Goal: Information Seeking & Learning: Learn about a topic

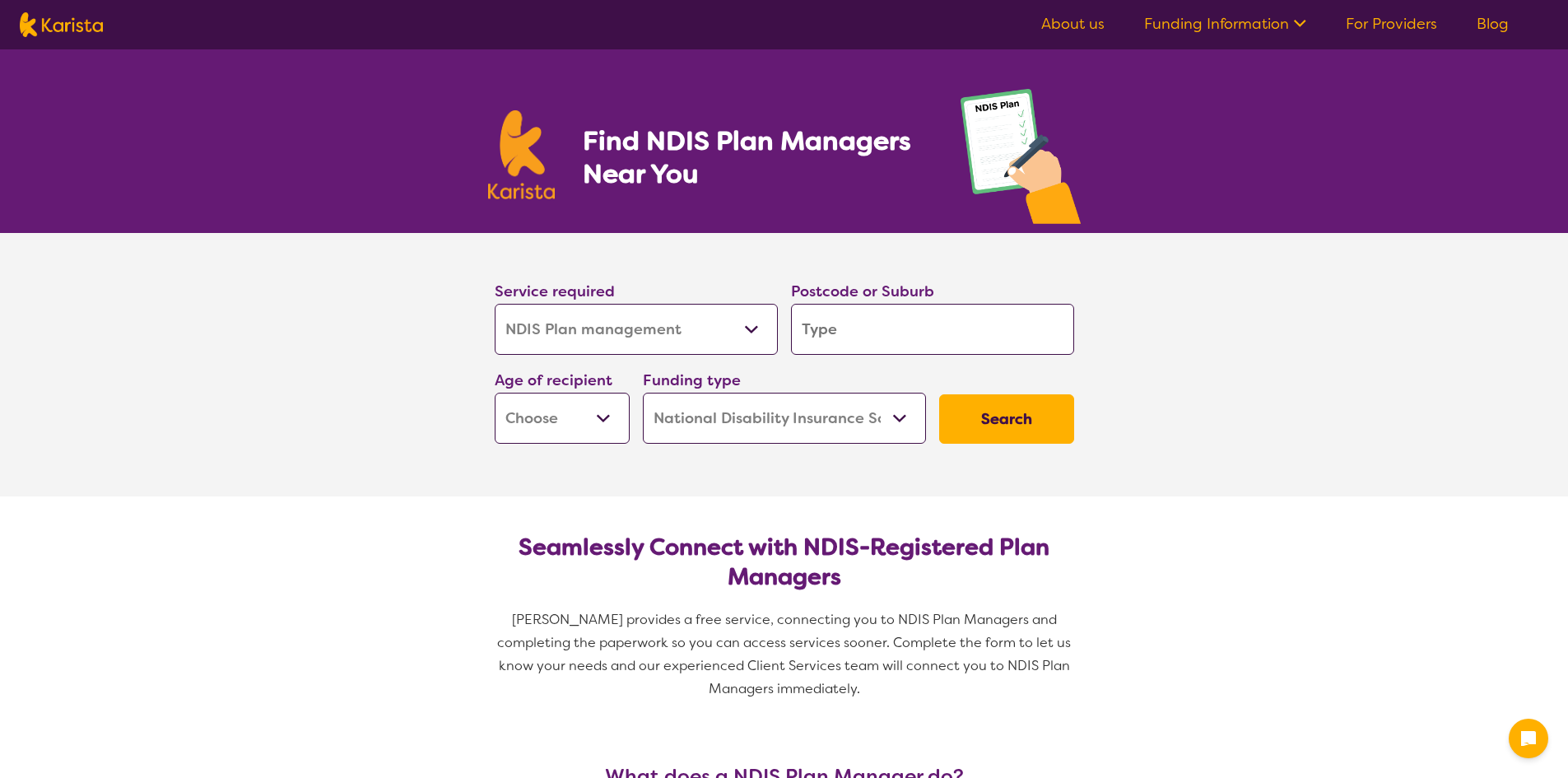
select select "NDIS Plan management"
select select "NDIS"
select select "NDIS Plan management"
select select "NDIS"
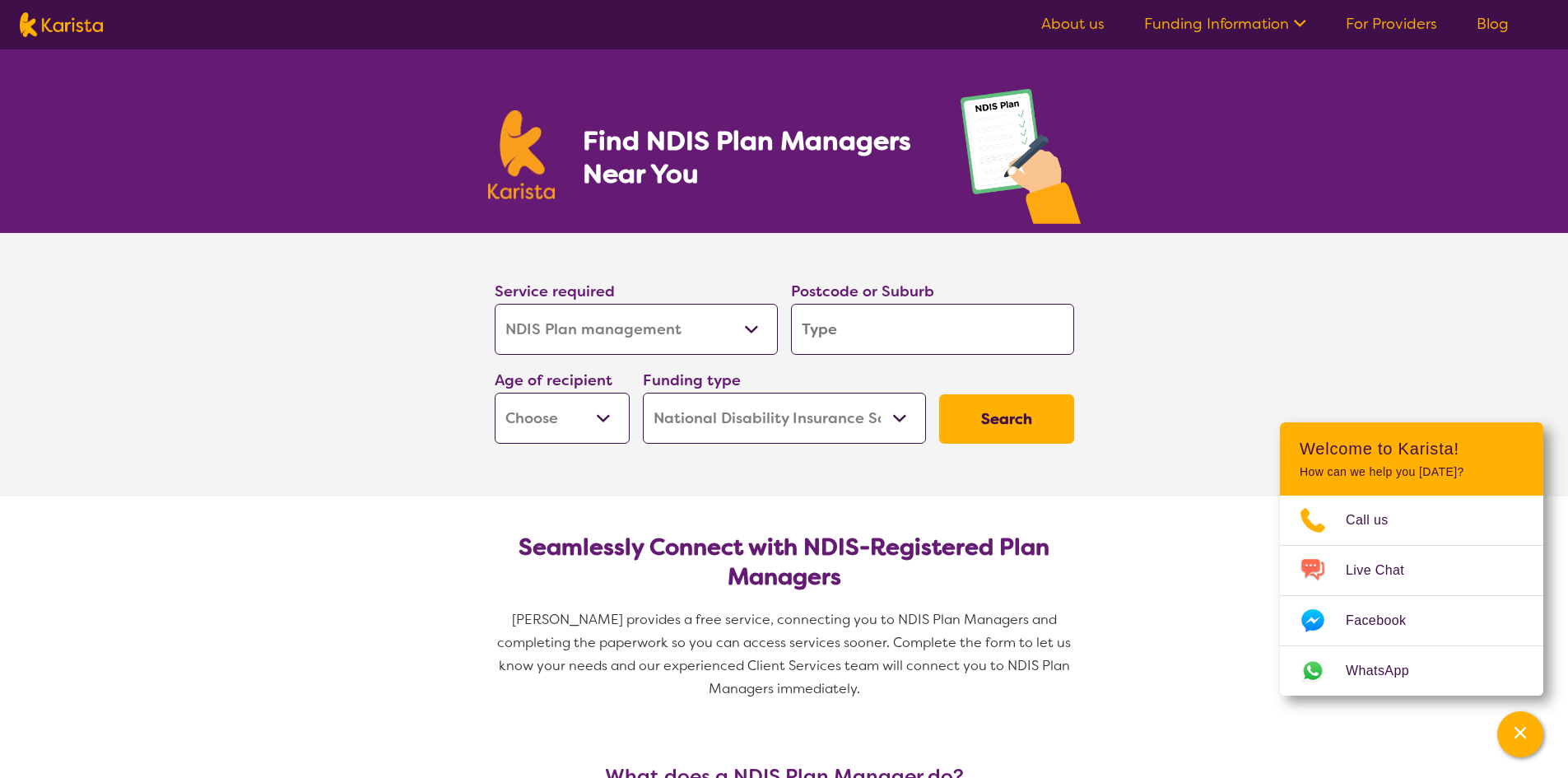
click at [902, 343] on input "search" at bounding box center [933, 329] width 283 height 51
type input "3"
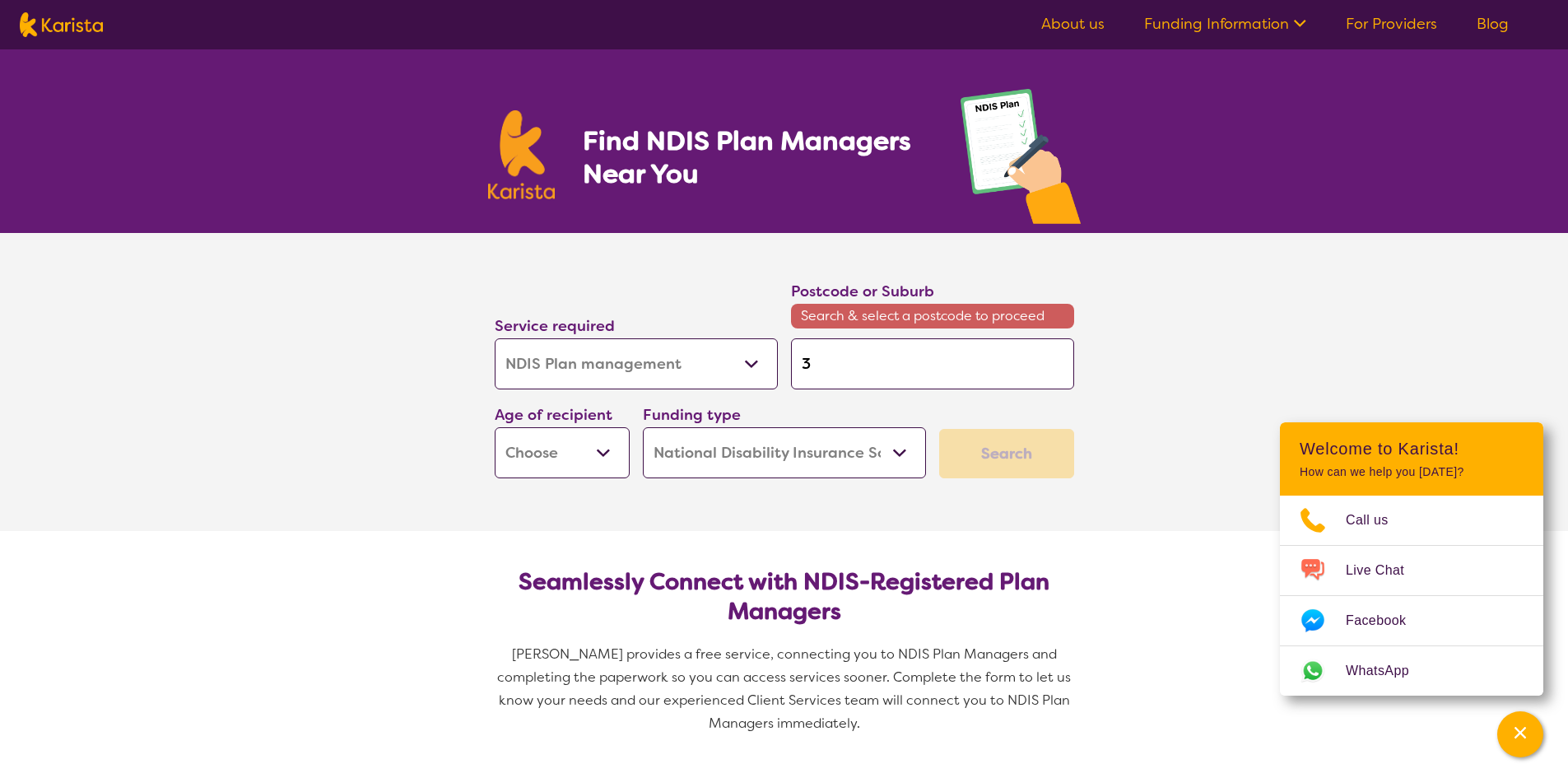
type input "35"
type input "350"
type input "3500"
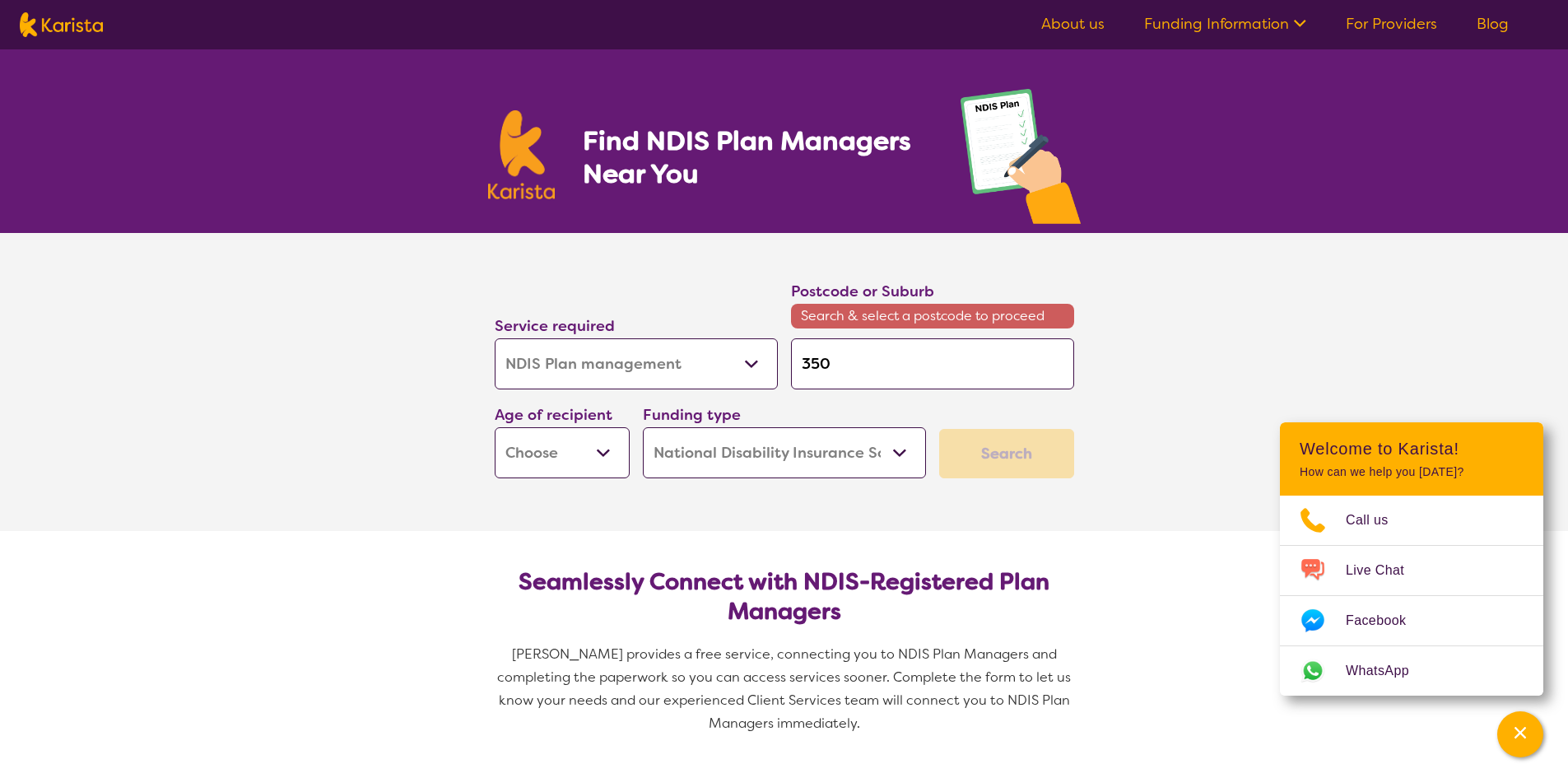
type input "3500"
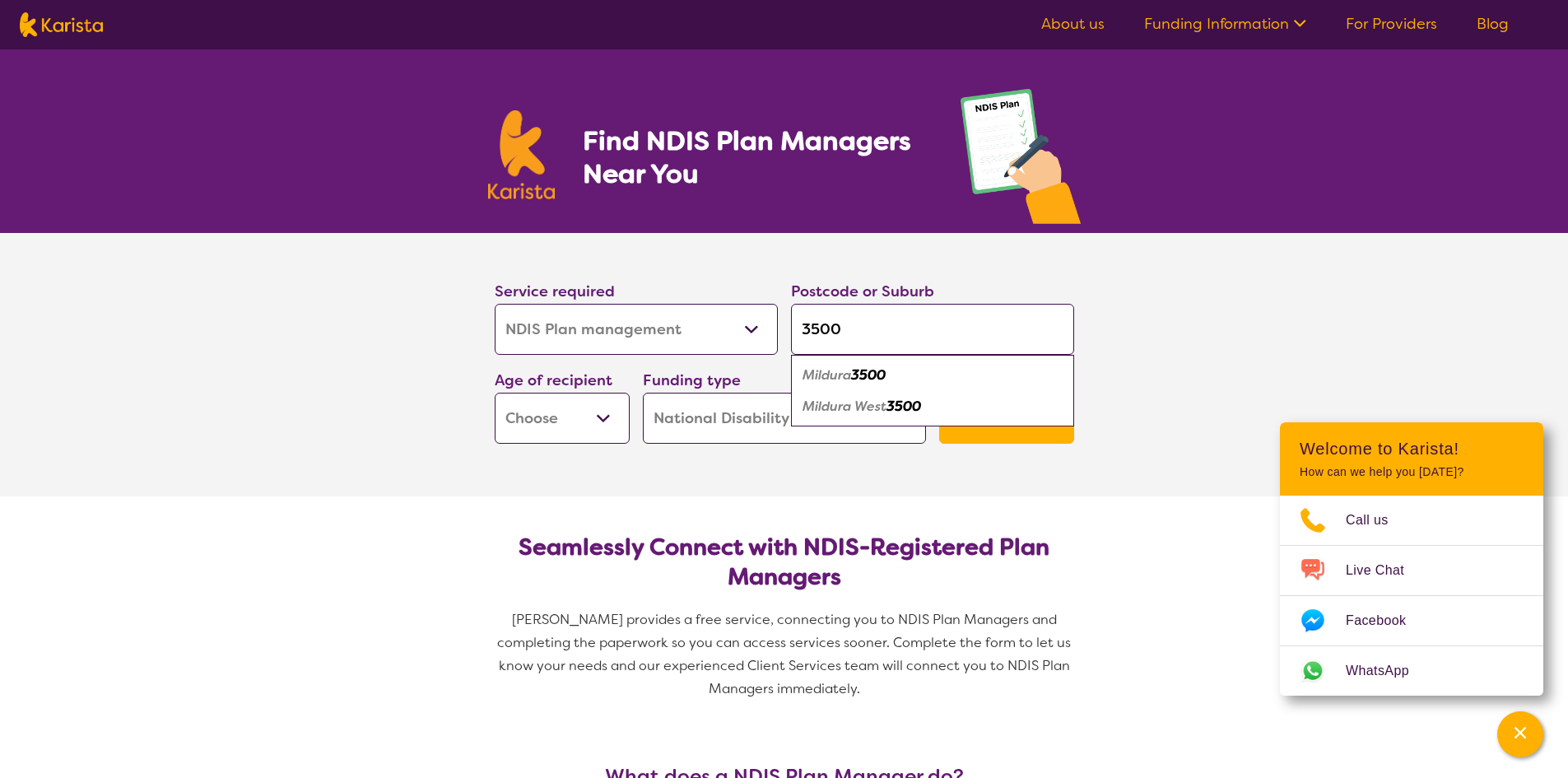
type input "3500"
click at [970, 381] on div "Mildura 3500" at bounding box center [933, 375] width 267 height 31
click at [984, 406] on button "Search" at bounding box center [1006, 419] width 135 height 49
click at [580, 411] on select "Early Childhood - 0 to 9 Child - 10 to 11 Adolescent - 12 to 17 Adult - 18 to 6…" at bounding box center [562, 418] width 135 height 51
select select "AS"
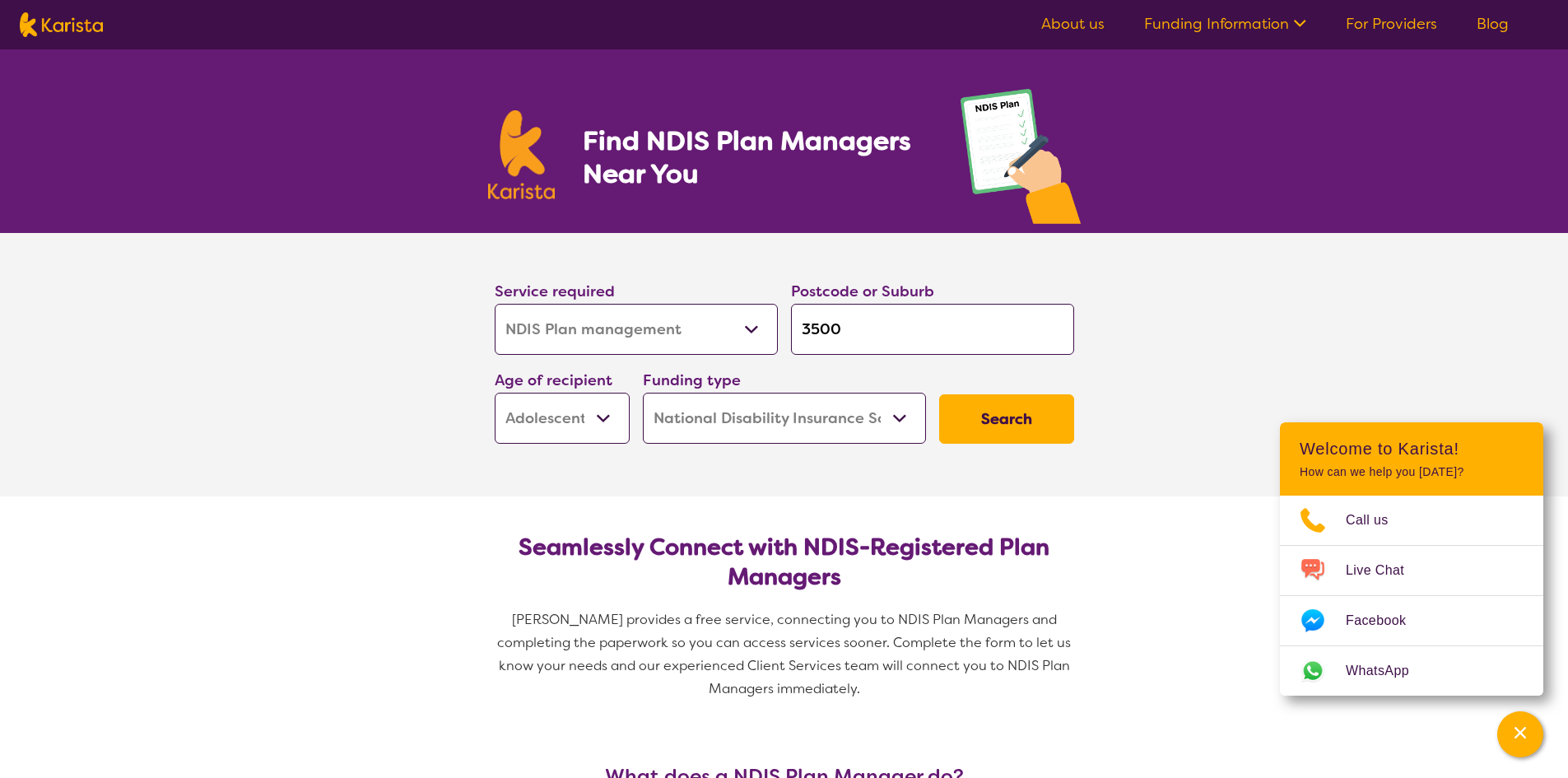
click at [495, 393] on select "Early Childhood - 0 to 9 Child - 10 to 11 Adolescent - 12 to 17 Adult - 18 to 6…" at bounding box center [562, 418] width 135 height 51
select select "AS"
click at [1058, 430] on button "Search" at bounding box center [1006, 419] width 135 height 49
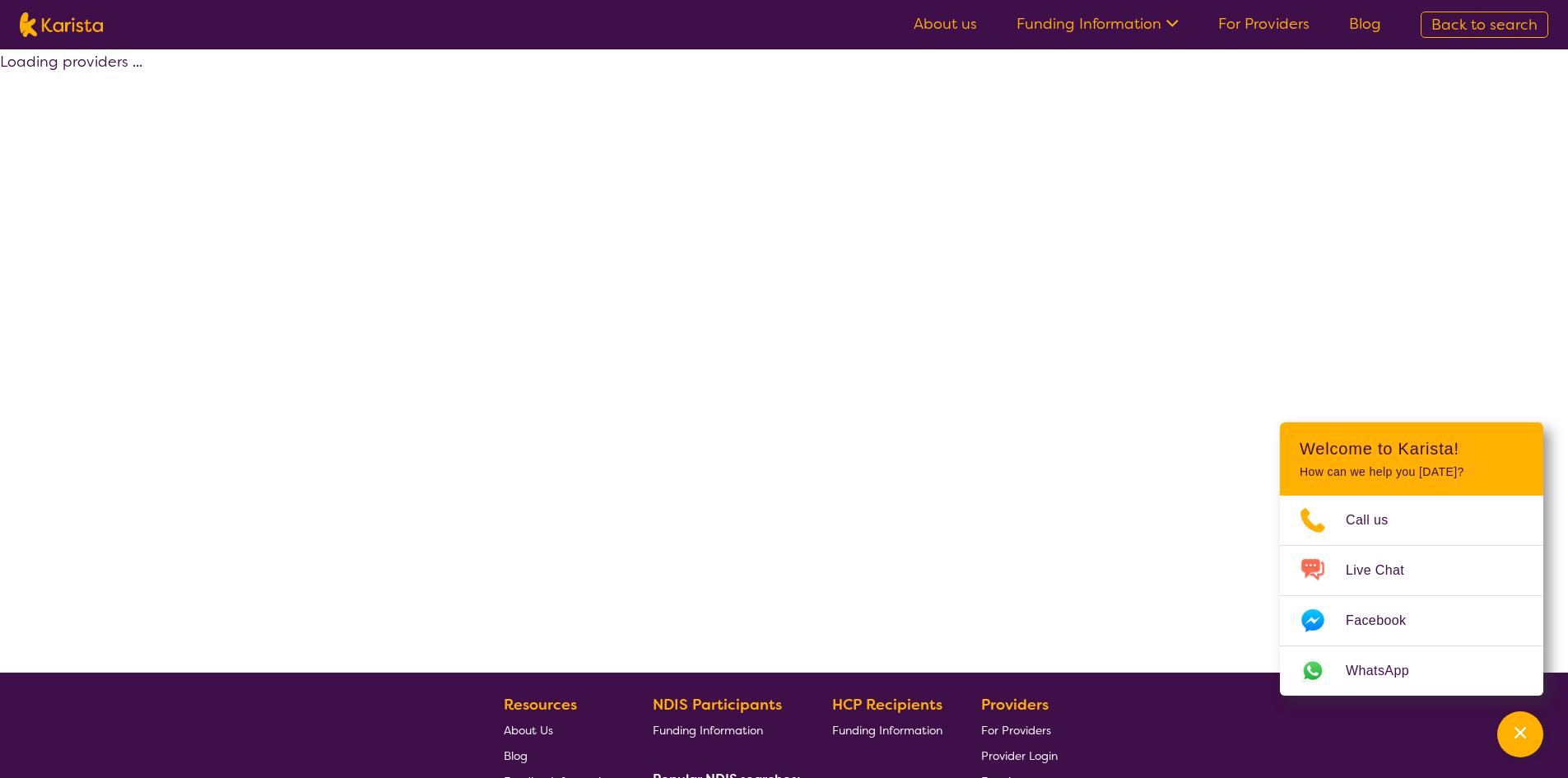
select select "by_score"
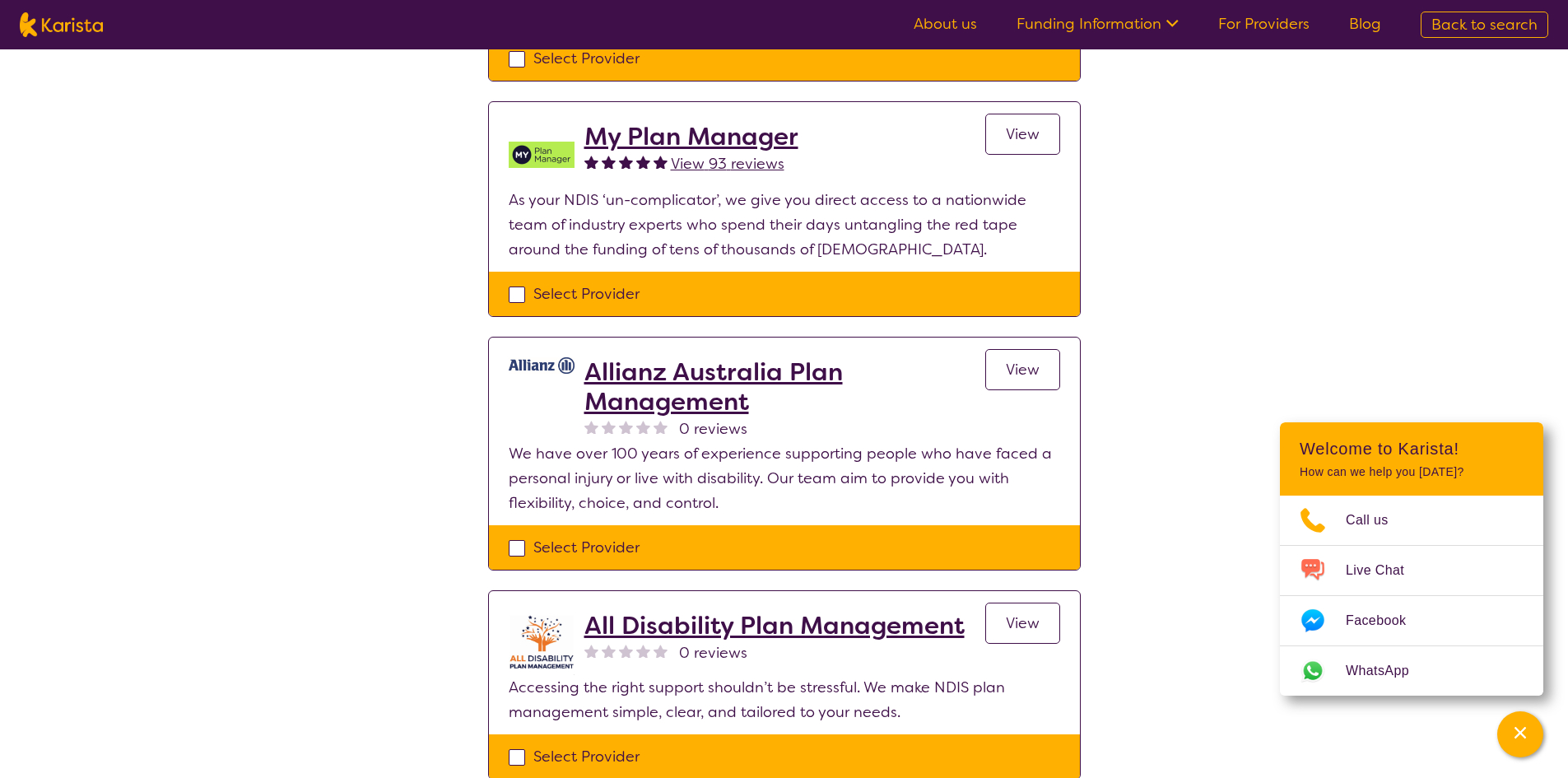
scroll to position [1153, 0]
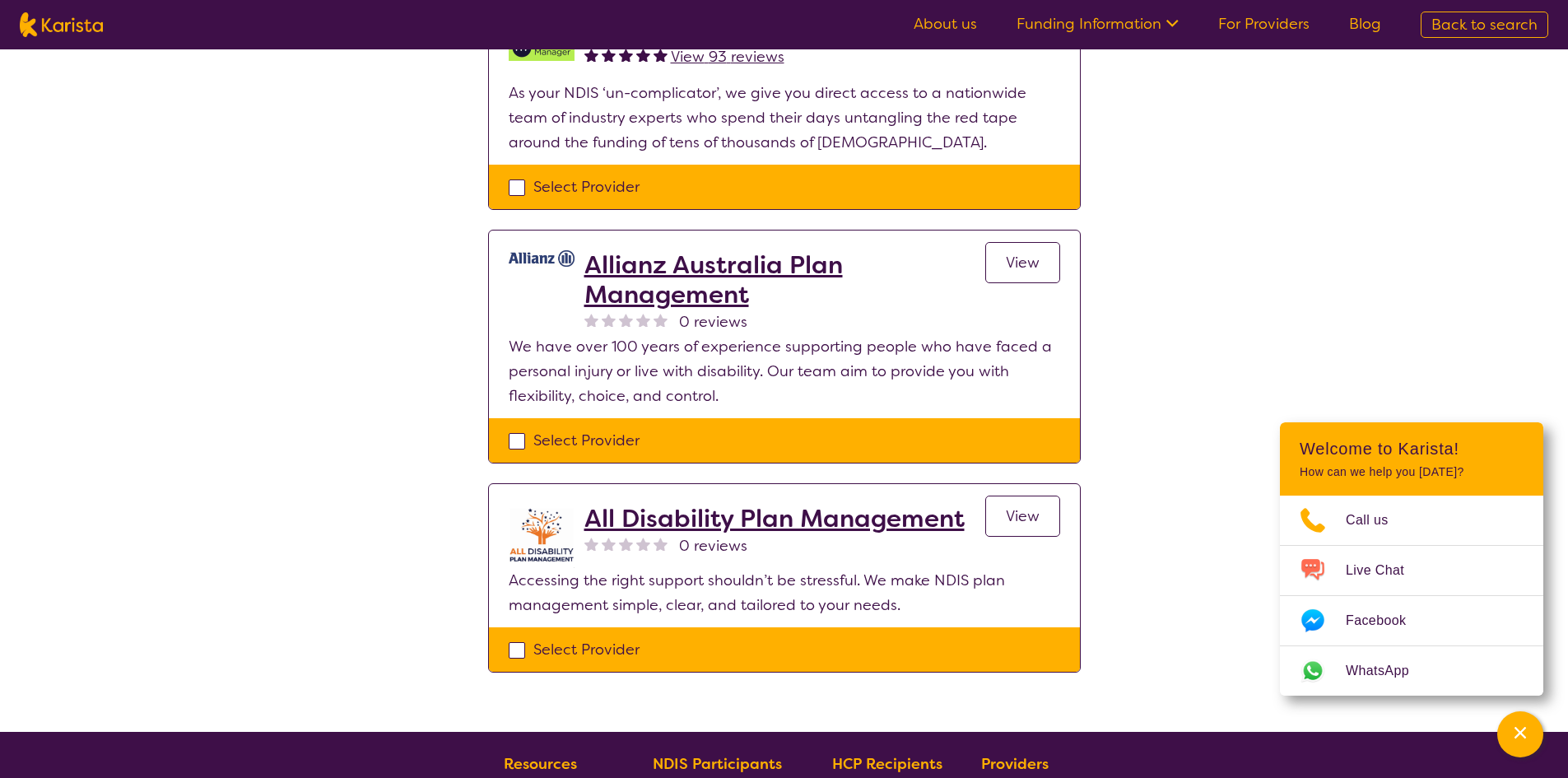
click at [869, 508] on h2 "All Disability Plan Management" at bounding box center [774, 518] width 380 height 29
